Goal: Transaction & Acquisition: Purchase product/service

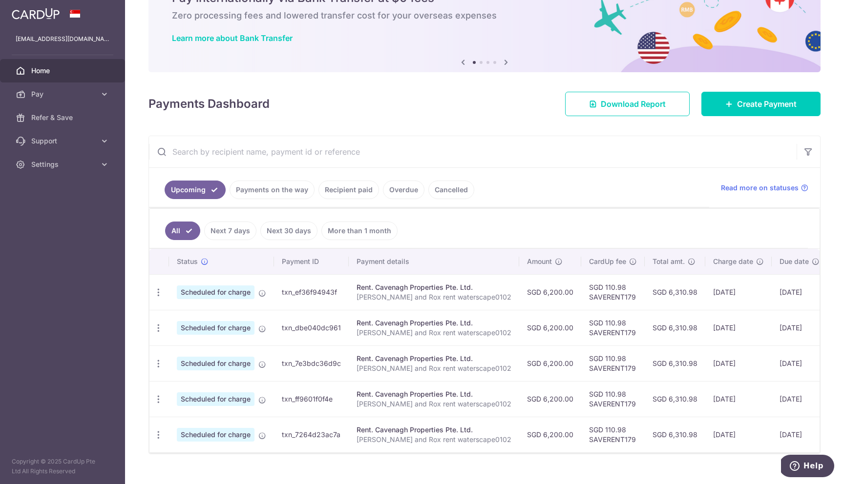
scroll to position [57, 0]
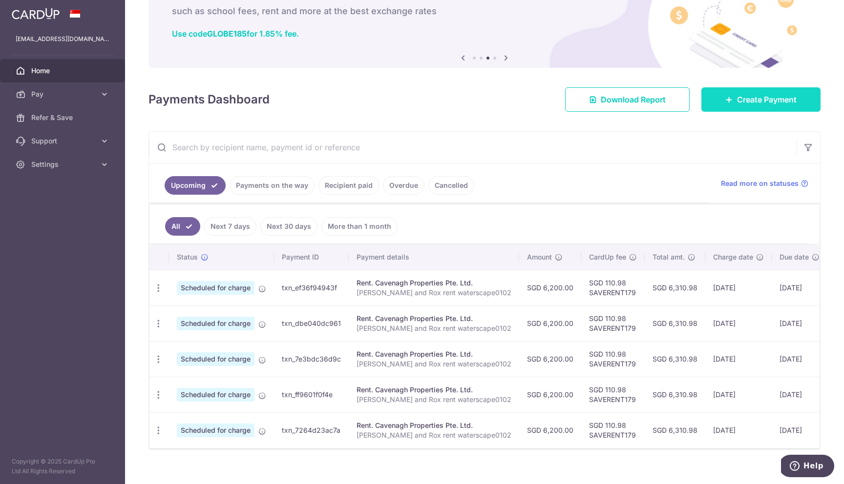
click at [733, 100] on link "Create Payment" at bounding box center [760, 99] width 119 height 24
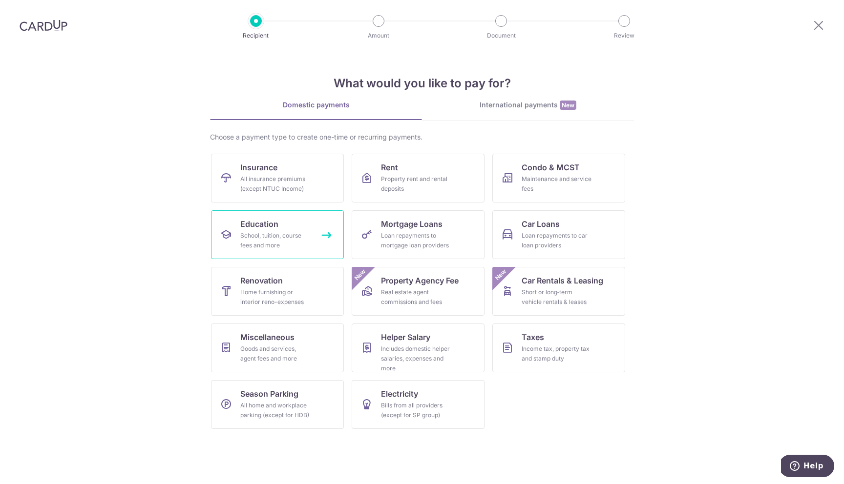
click at [309, 230] on link "Education School, tuition, course fees and more" at bounding box center [277, 234] width 133 height 49
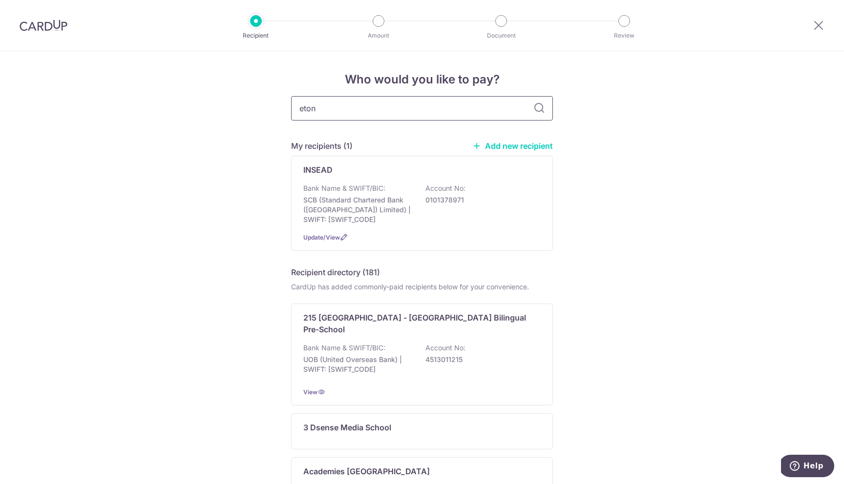
type input "eton h"
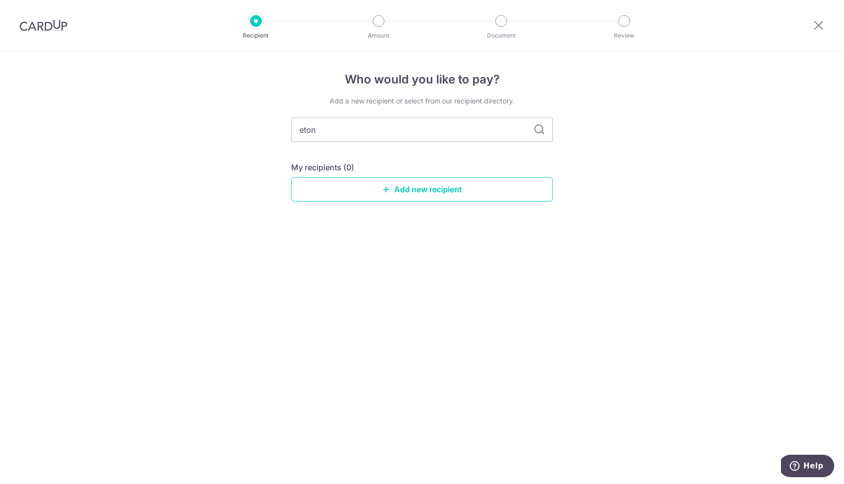
type input "eton"
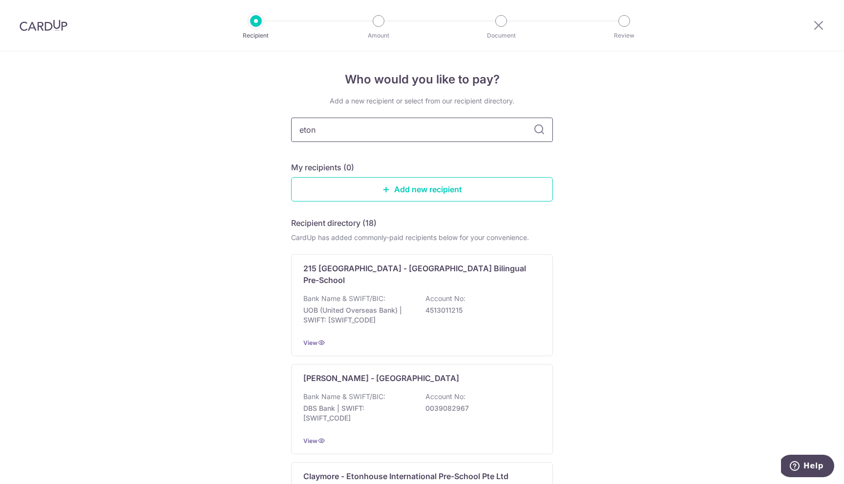
drag, startPoint x: 432, startPoint y: 128, endPoint x: 264, endPoint y: 122, distance: 167.6
paste input "Etonhouse"
type input "Etonhouse"
click at [537, 130] on icon at bounding box center [539, 130] width 12 height 12
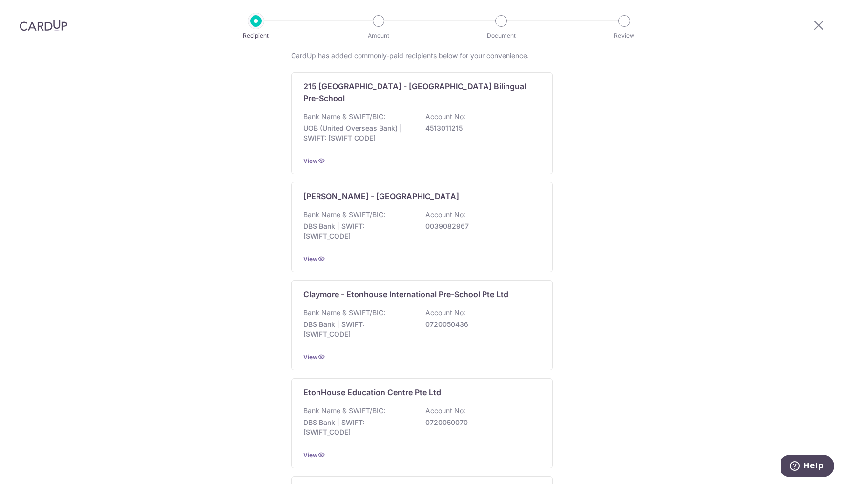
scroll to position [174, 0]
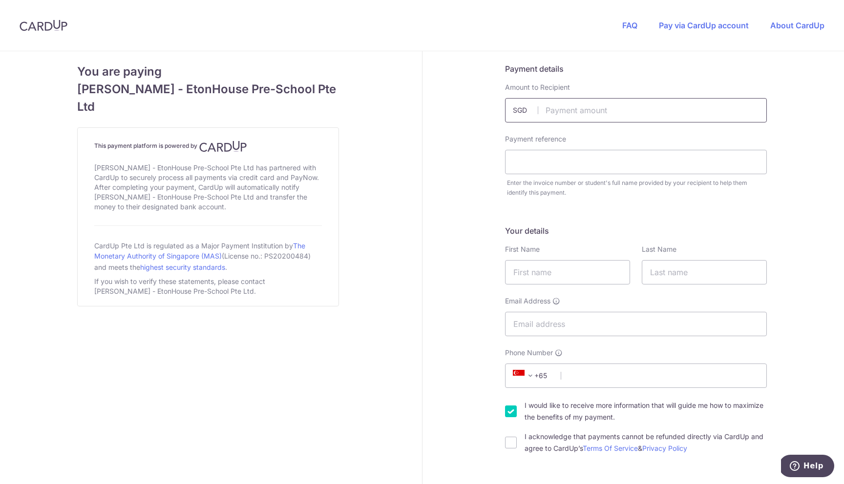
click at [562, 118] on input "text" at bounding box center [636, 110] width 262 height 24
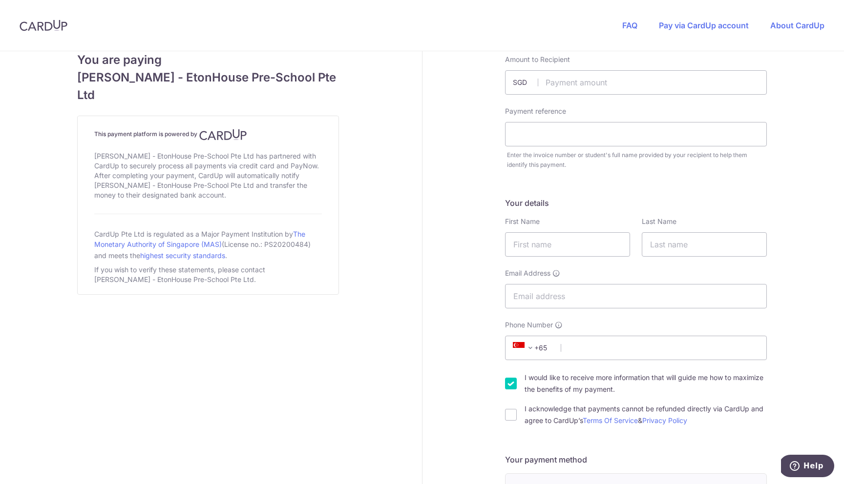
scroll to position [30, 0]
click at [577, 85] on input "text" at bounding box center [636, 80] width 262 height 24
paste input "4, 747"
type input "4747.00"
click at [537, 144] on input "text" at bounding box center [636, 132] width 262 height 24
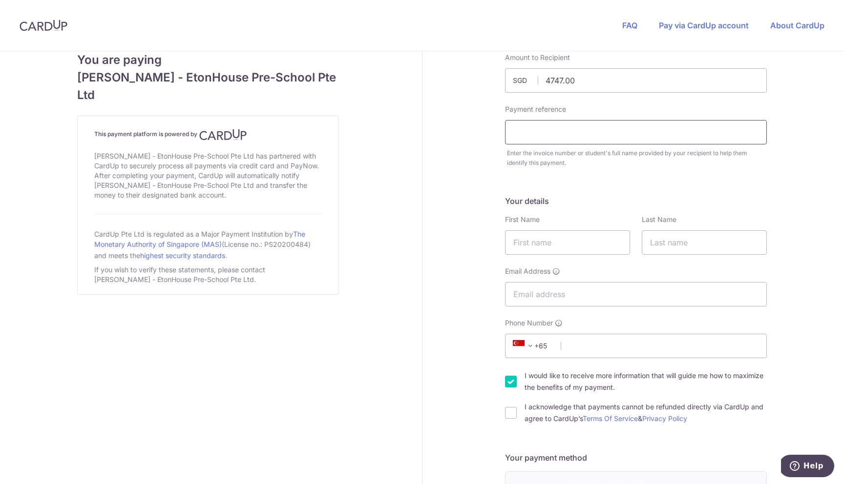
paste input "NT Zoë School Fees"
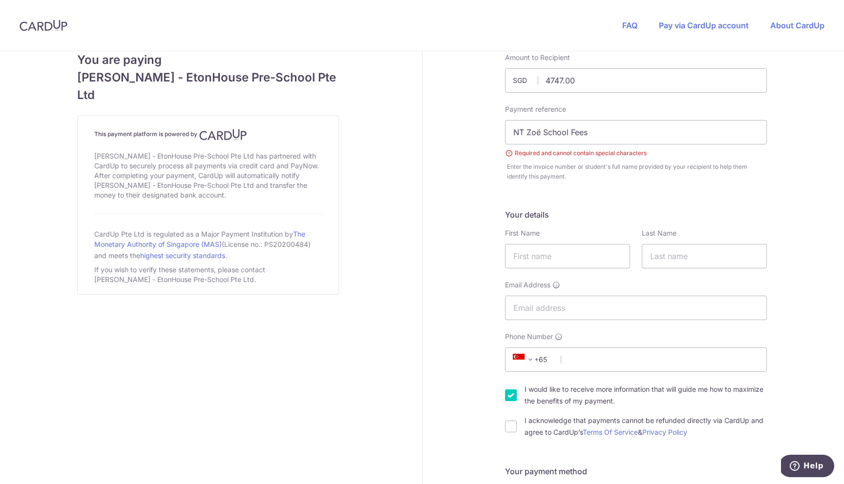
click at [540, 136] on input "NT Zoë School Fees" at bounding box center [636, 132] width 262 height 24
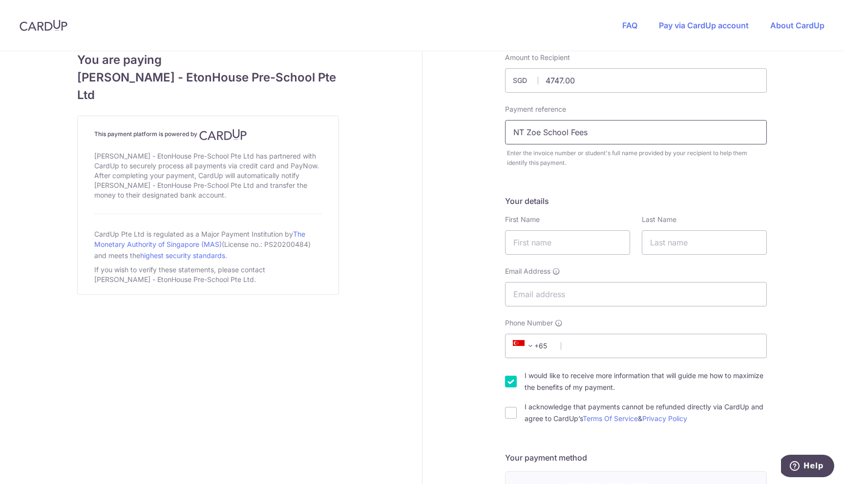
type input "NT Zoe School Fees"
click at [565, 181] on form "Payment details Amount to Recipient 4747.00 SGD Amount is Invalid Payment refer…" at bounding box center [636, 475] width 262 height 884
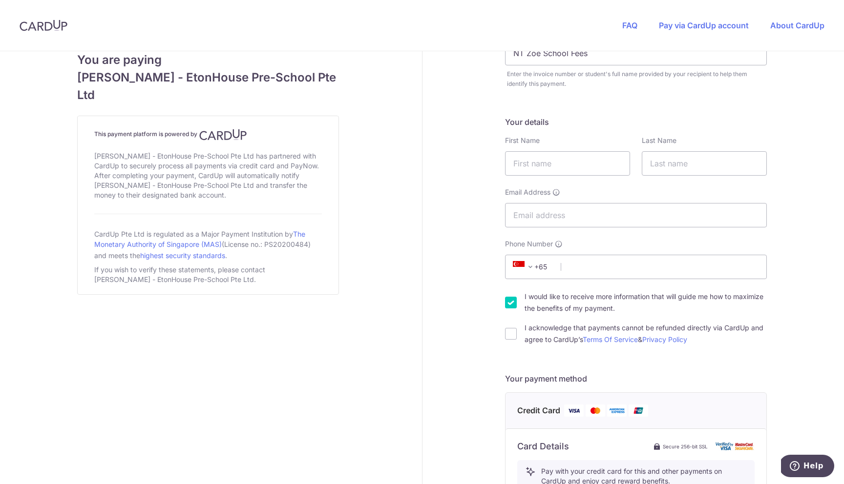
scroll to position [120, 0]
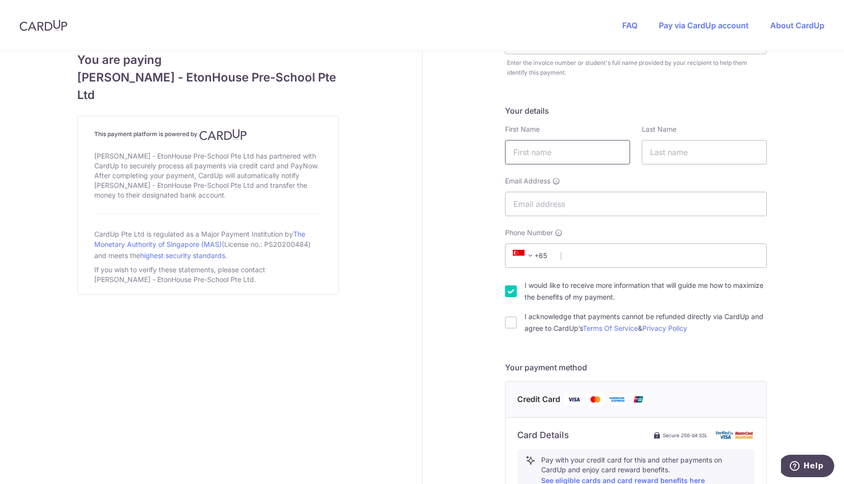
click at [573, 160] on input "text" at bounding box center [567, 152] width 125 height 24
type input "Sam-James"
type input "Eckersley"
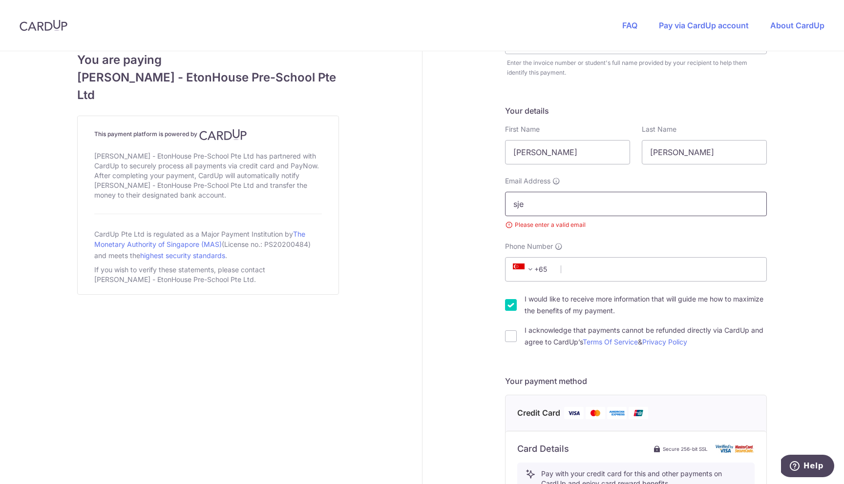
type input "[EMAIL_ADDRESS][DOMAIN_NAME]"
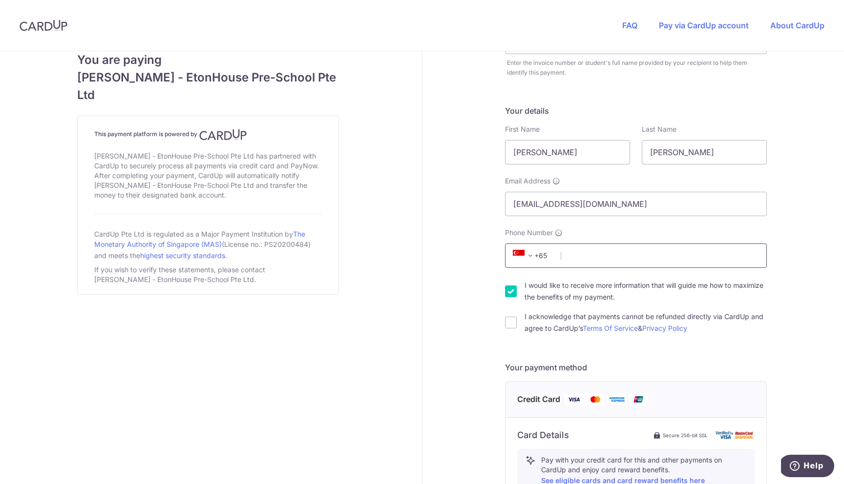
click at [584, 256] on input "Phone Number" at bounding box center [636, 256] width 262 height 24
type input "93576003"
type input "229619"
type input "65 cavenagh road, 01-02"
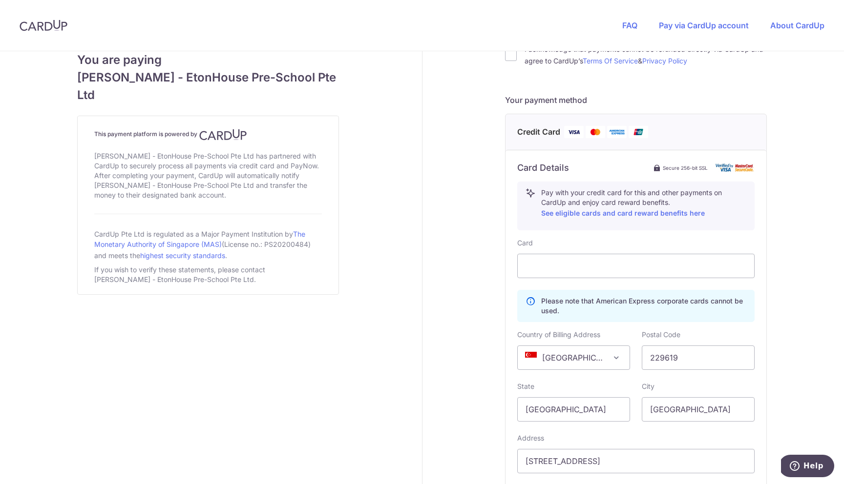
scroll to position [309, 0]
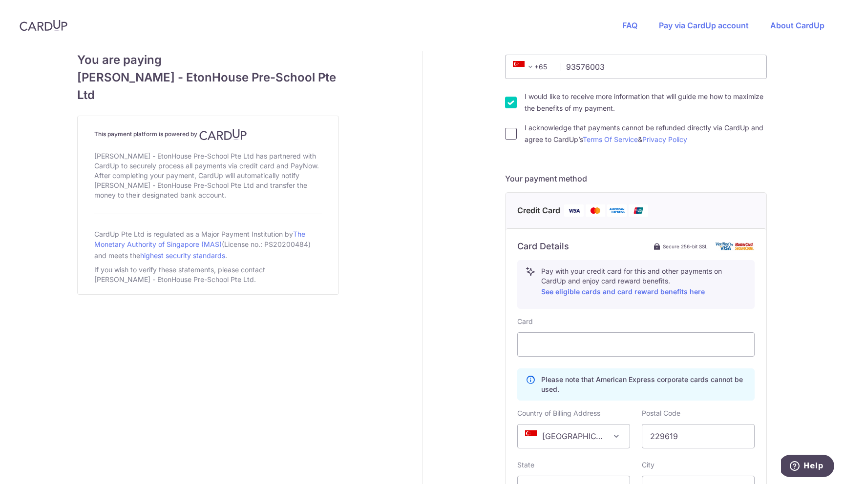
click at [506, 138] on input "I acknowledge that payments cannot be refunded directly via CardUp and agree to…" at bounding box center [511, 134] width 12 height 12
checkbox input "true"
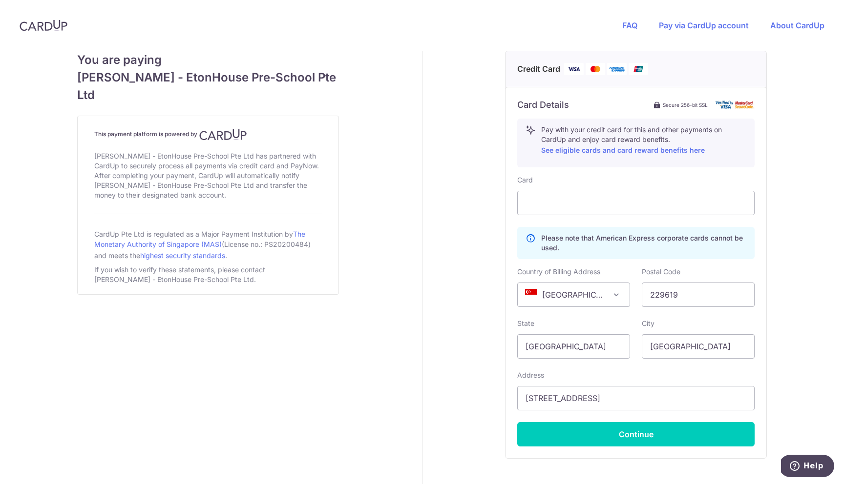
scroll to position [455, 0]
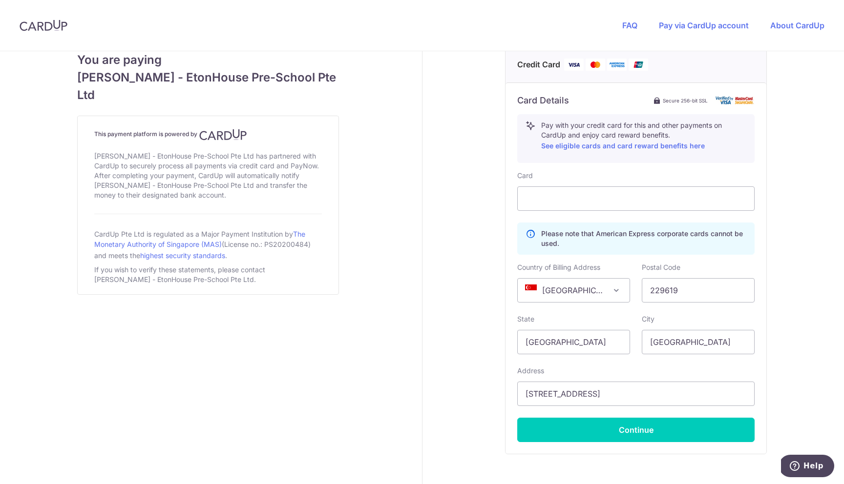
click at [807, 178] on div "Payment details Amount to Recipient 4747.00 SGD Amount is Invalid Payment refer…" at bounding box center [636, 66] width 428 height 941
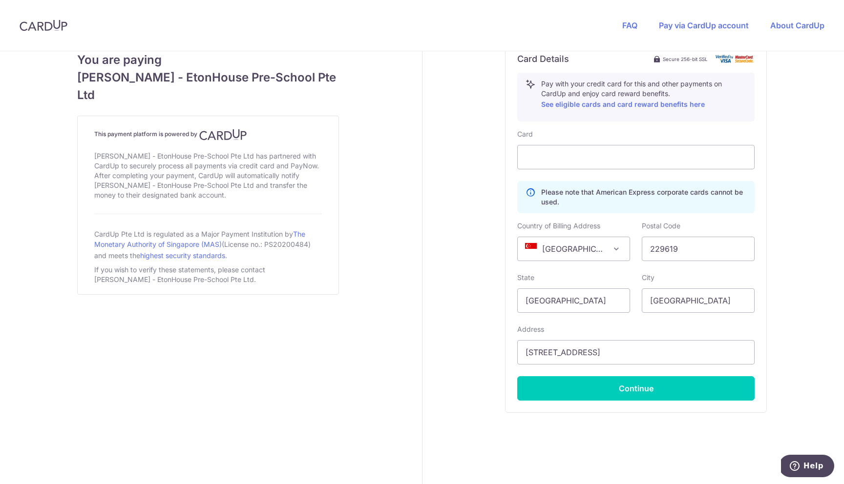
scroll to position [508, 0]
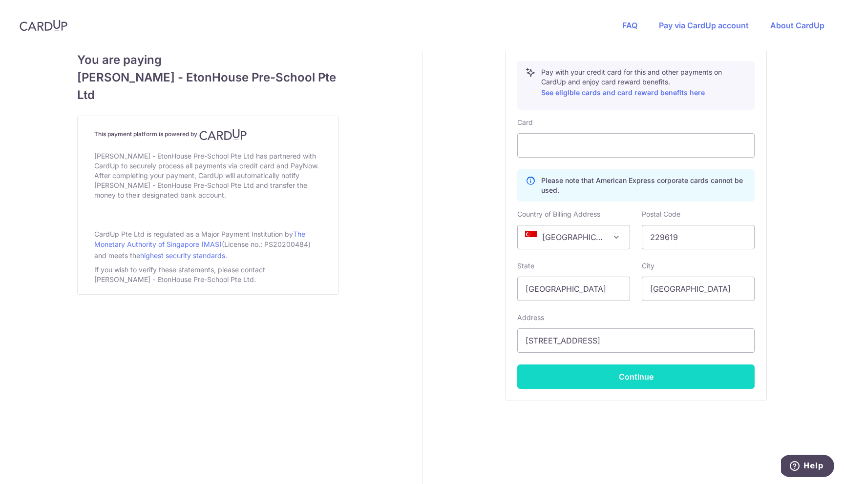
click at [638, 379] on button "Continue" at bounding box center [635, 377] width 237 height 24
type input "**** 2440"
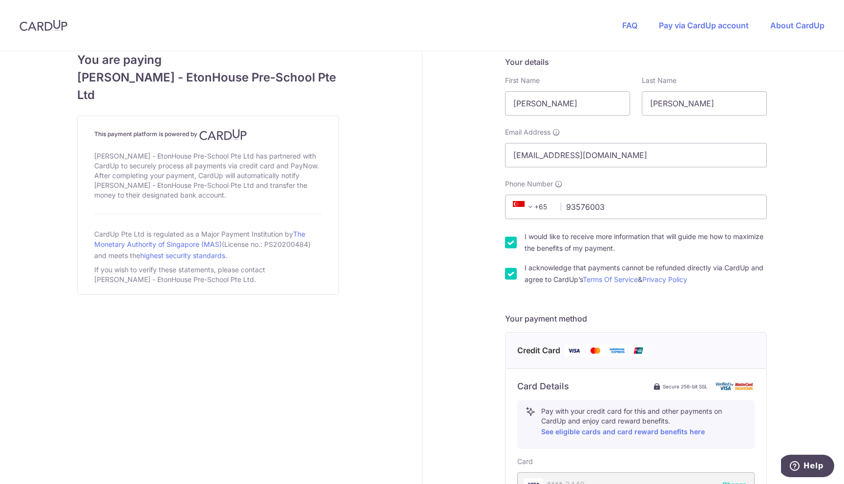
scroll to position [399, 0]
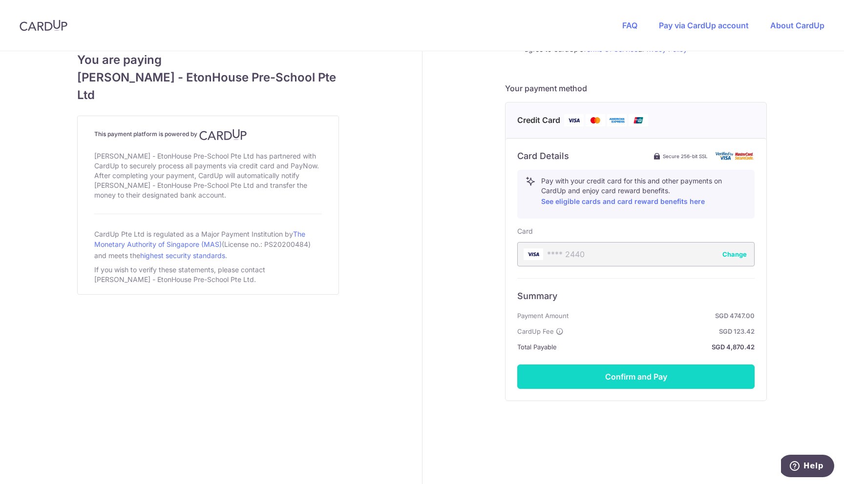
click at [619, 375] on button "Confirm and Pay" at bounding box center [635, 377] width 237 height 24
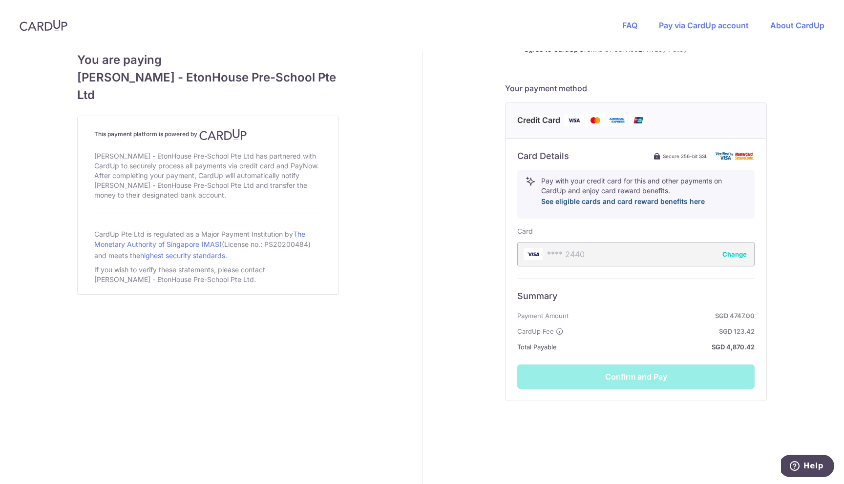
click at [619, 201] on link "See eligible cards and card reward benefits here" at bounding box center [623, 201] width 164 height 8
